Goal: Information Seeking & Learning: Learn about a topic

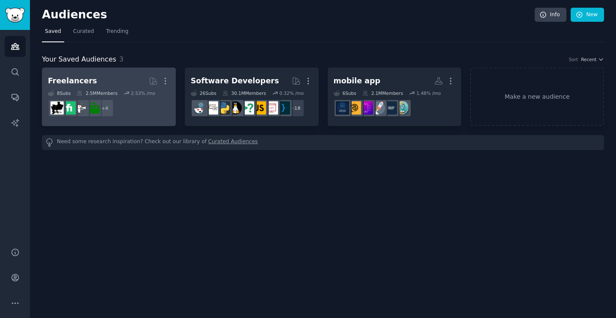
click at [104, 97] on dd "r/WorkOnline, r/freelance, r/freelanceWriters, r/Upwork + 4" at bounding box center [109, 108] width 122 height 24
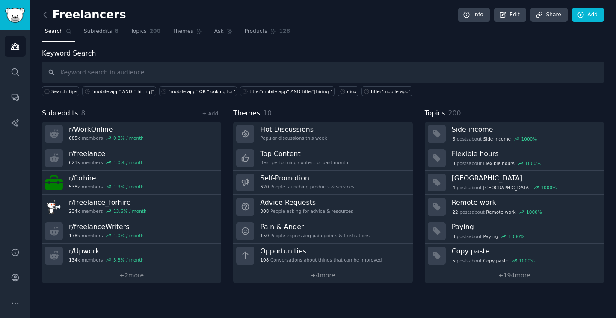
click at [161, 71] on input "text" at bounding box center [323, 73] width 562 height 22
type input "[hiring]"
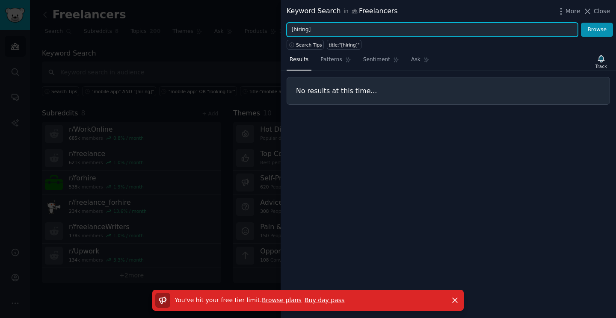
click at [298, 29] on input "[hiring]" at bounding box center [432, 30] width 291 height 15
click at [581, 23] on button "Browse" at bounding box center [597, 30] width 32 height 15
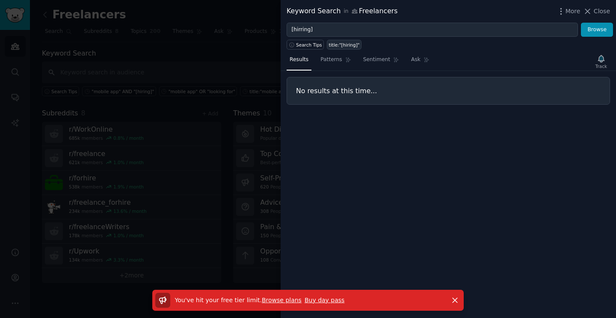
click at [334, 45] on div "title:"[hiring]"" at bounding box center [344, 45] width 31 height 6
type input "title:"[hiring]""
